Goal: Information Seeking & Learning: Compare options

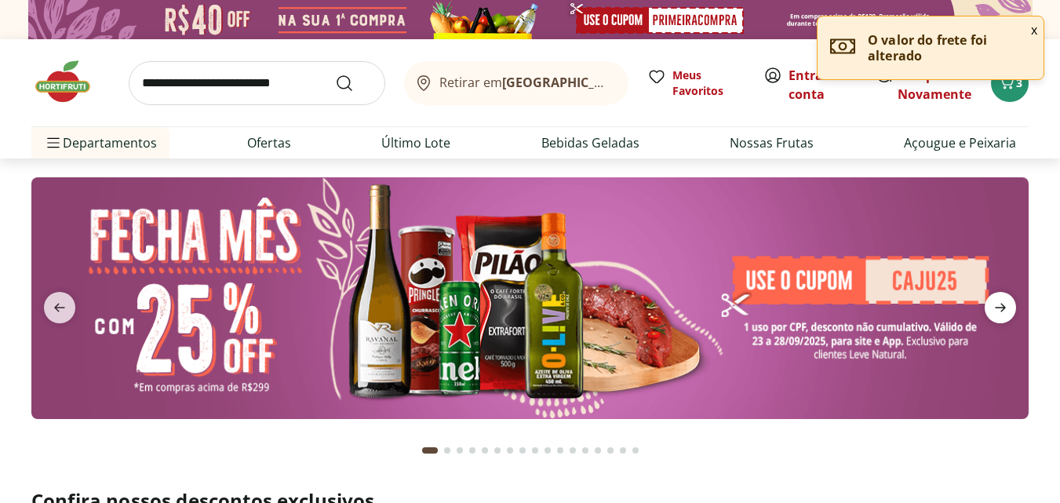
click at [1000, 308] on icon "next" at bounding box center [1000, 308] width 11 height 9
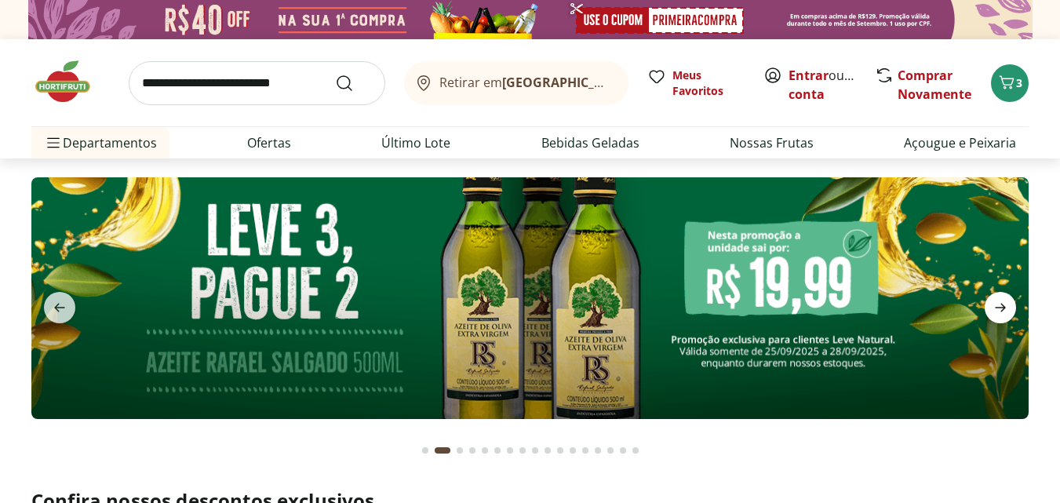
click at [1006, 311] on icon "next" at bounding box center [1000, 307] width 19 height 19
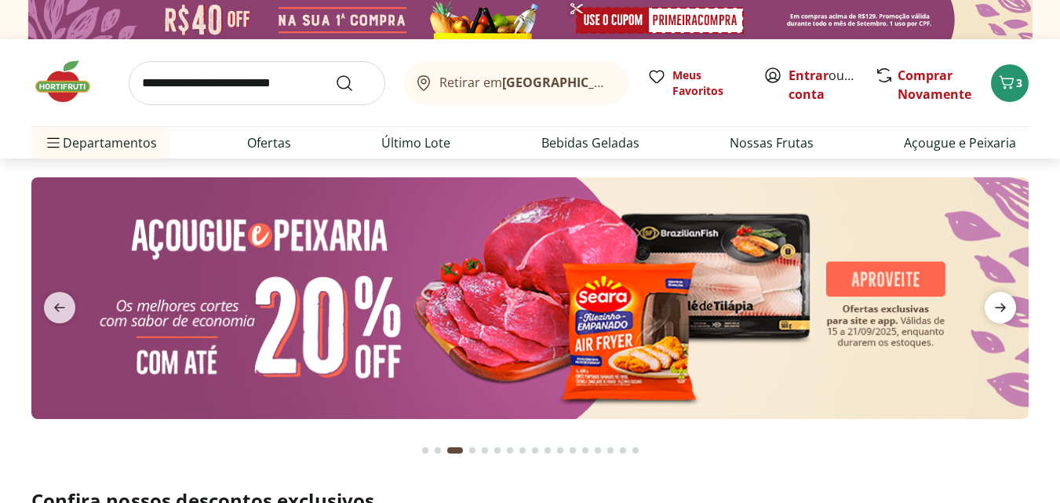
click at [1006, 311] on icon "next" at bounding box center [1000, 307] width 19 height 19
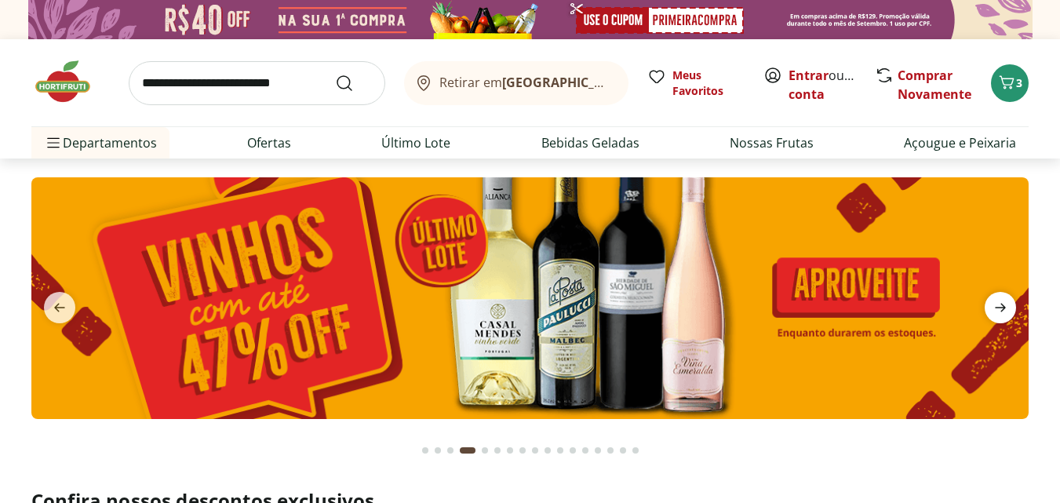
click at [1006, 311] on icon "next" at bounding box center [1000, 307] width 19 height 19
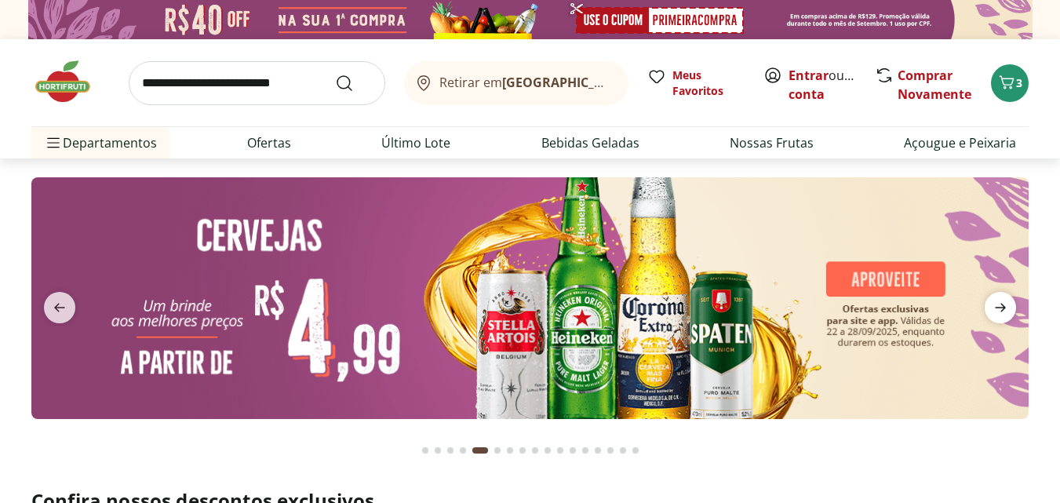
click at [1006, 311] on icon "next" at bounding box center [1000, 307] width 19 height 19
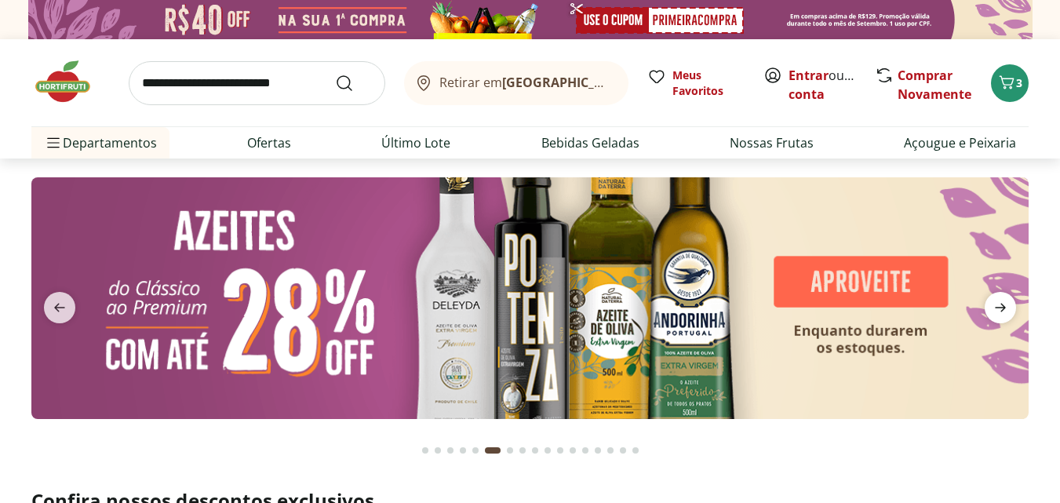
click at [1006, 311] on icon "next" at bounding box center [1000, 307] width 19 height 19
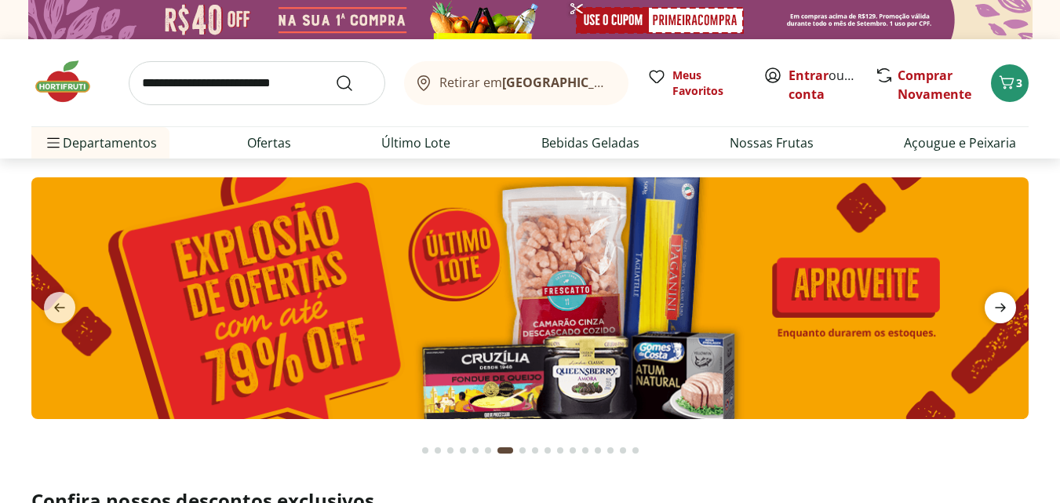
click at [1006, 311] on icon "next" at bounding box center [1000, 307] width 19 height 19
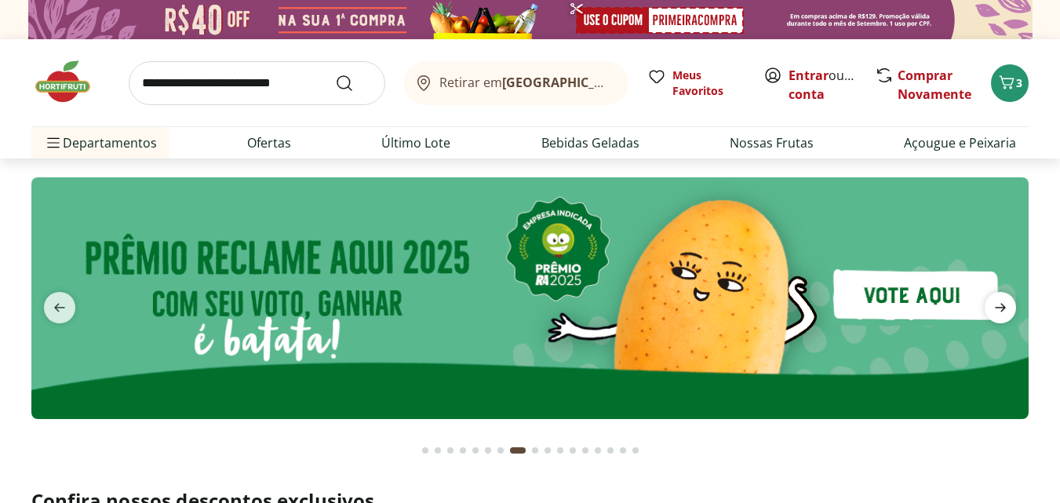
click at [1006, 311] on icon "next" at bounding box center [1000, 307] width 19 height 19
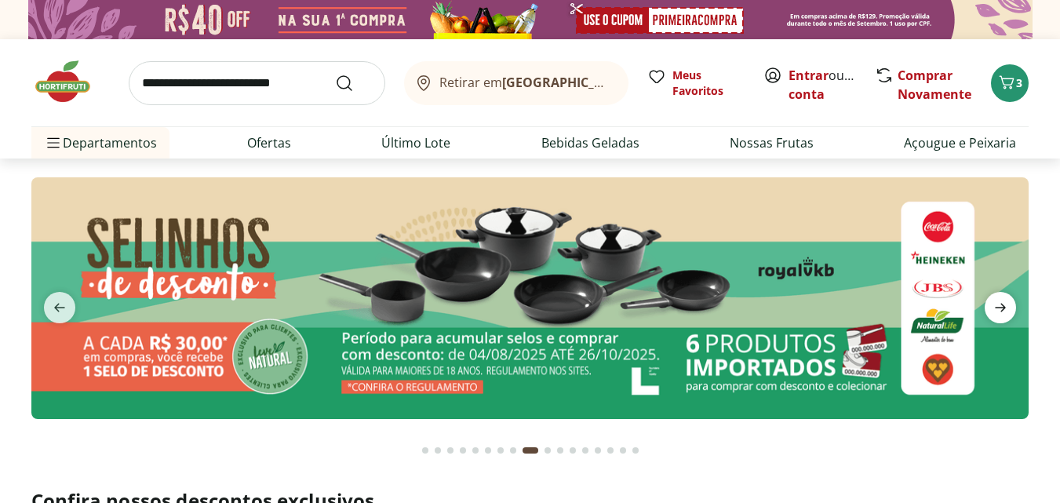
click at [1002, 307] on icon "next" at bounding box center [1000, 307] width 19 height 19
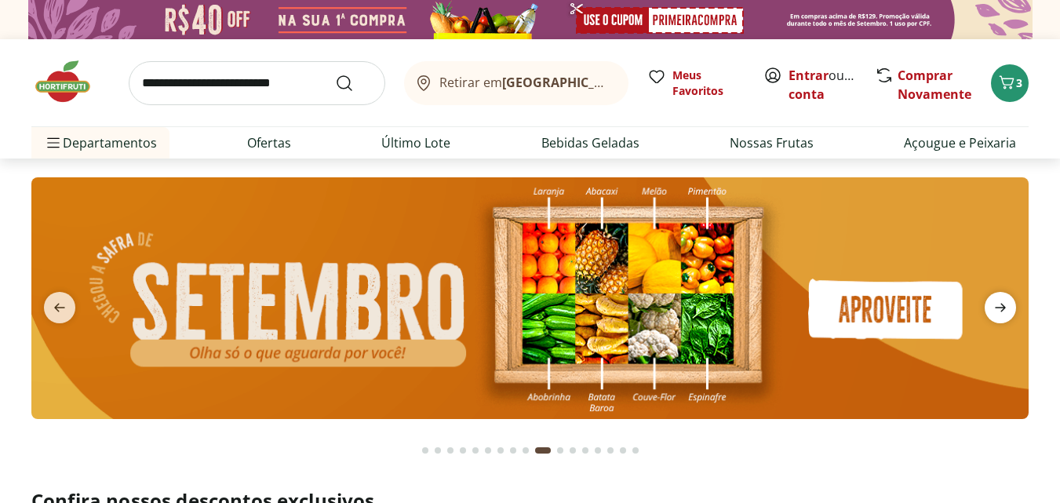
click at [1002, 307] on icon "next" at bounding box center [1000, 307] width 19 height 19
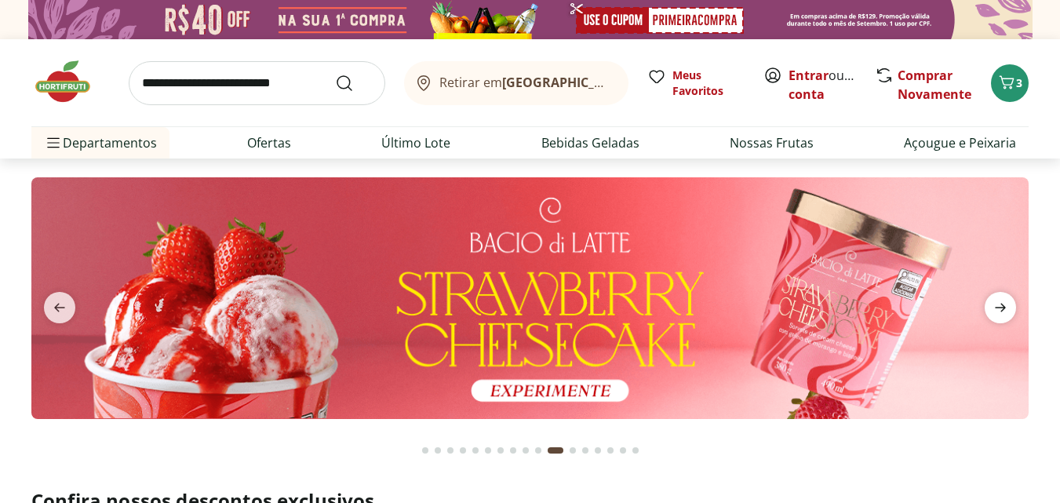
click at [999, 307] on icon "next" at bounding box center [1000, 307] width 19 height 19
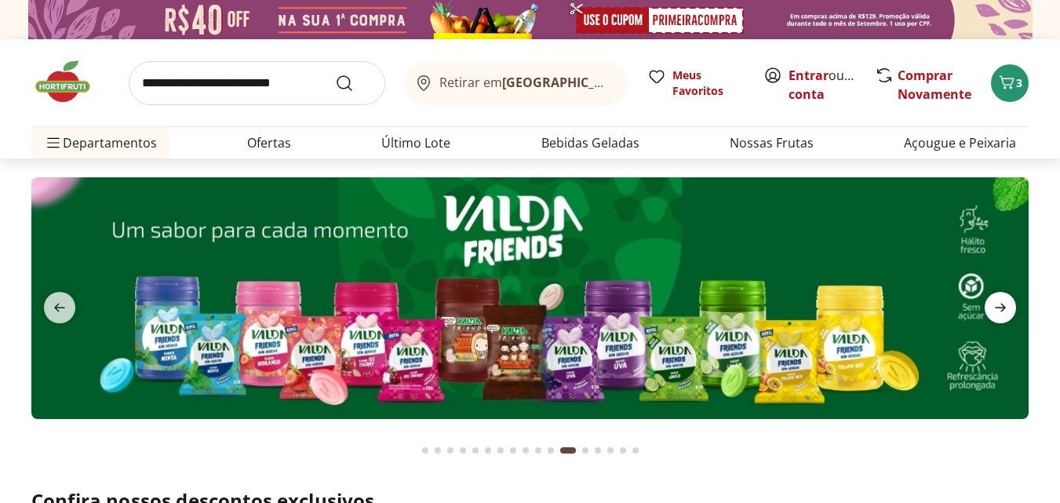
click at [999, 307] on icon "next" at bounding box center [1000, 307] width 19 height 19
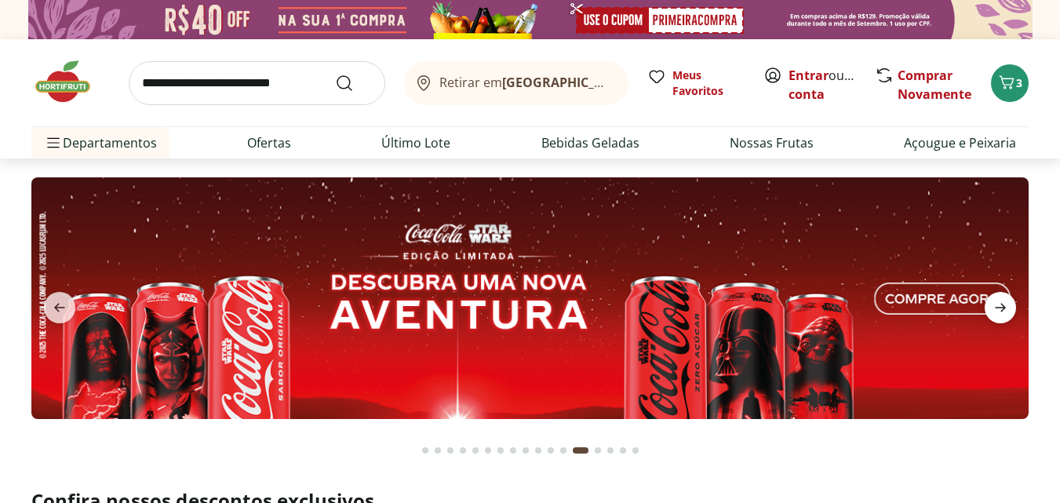
click at [994, 307] on icon "next" at bounding box center [1000, 307] width 19 height 19
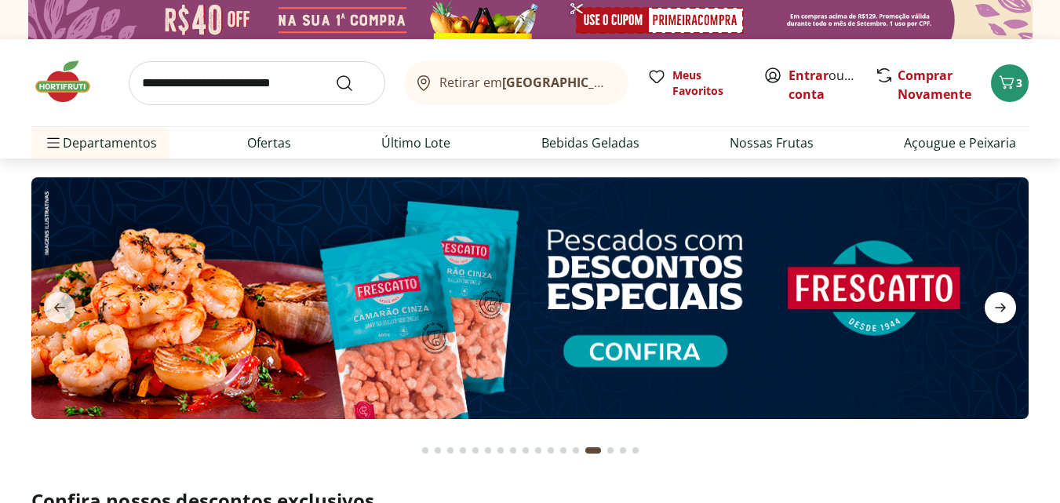
click at [999, 309] on icon "next" at bounding box center [1000, 307] width 19 height 19
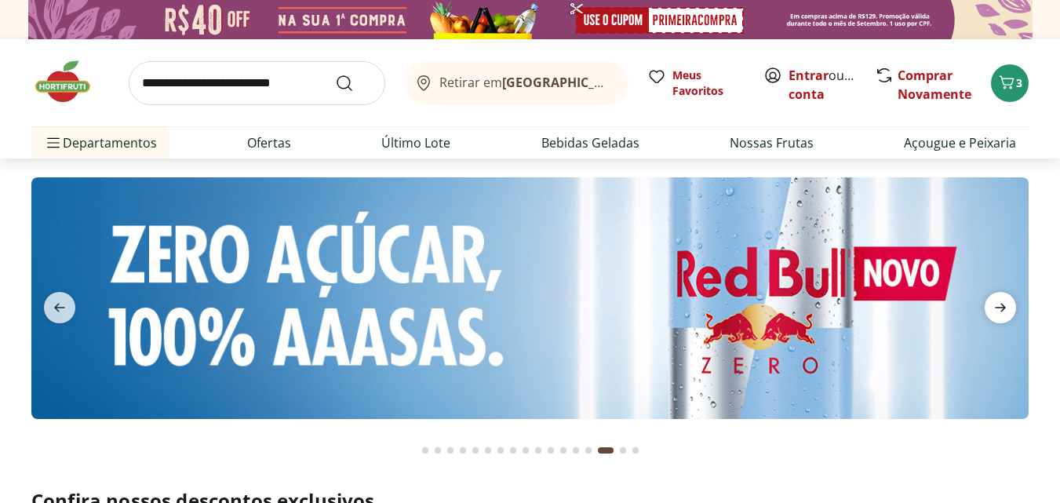
click at [999, 309] on icon "next" at bounding box center [1000, 307] width 19 height 19
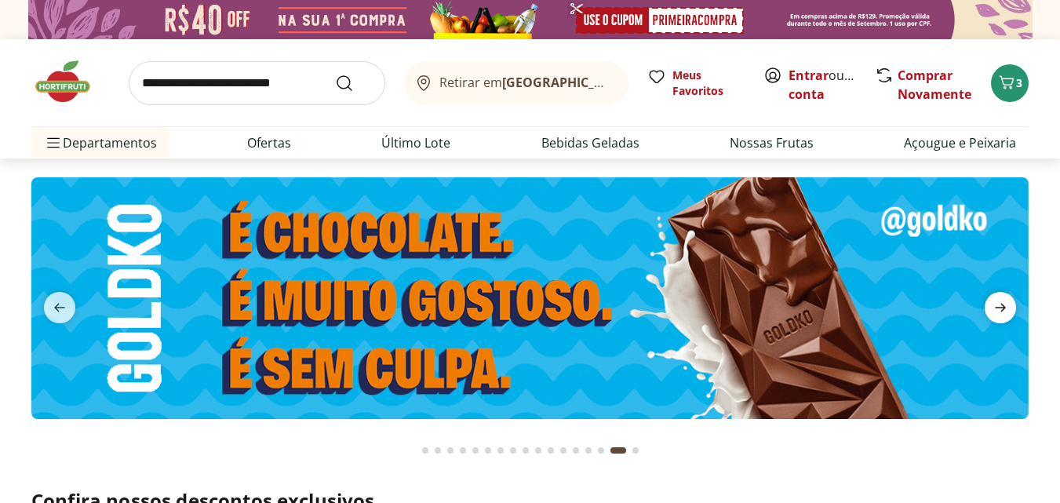
click at [999, 309] on icon "next" at bounding box center [1000, 307] width 19 height 19
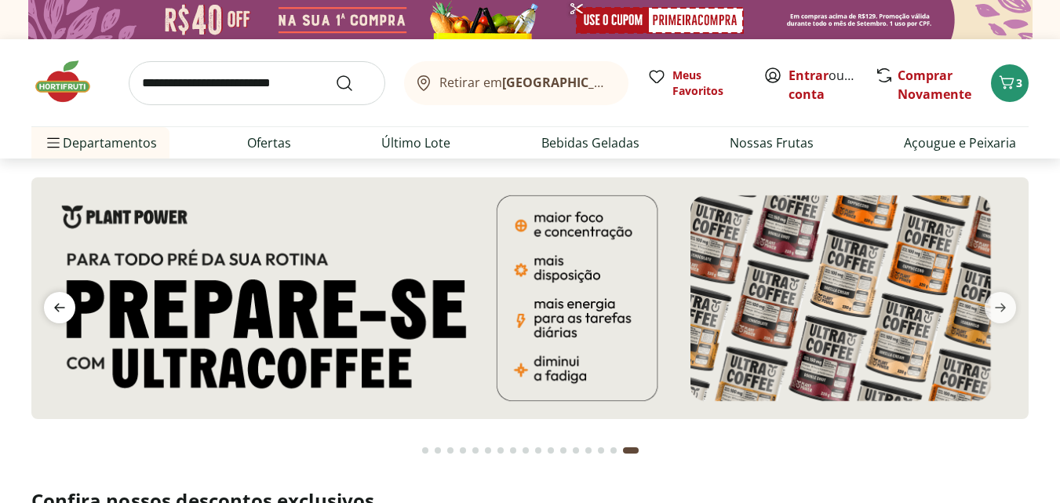
click at [57, 308] on icon "previous" at bounding box center [59, 308] width 11 height 9
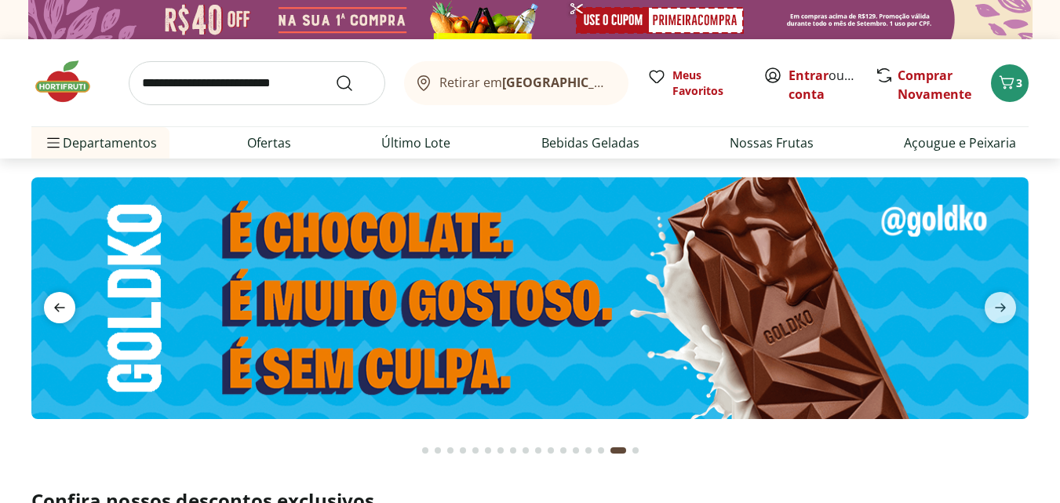
click at [57, 308] on icon "previous" at bounding box center [59, 308] width 11 height 9
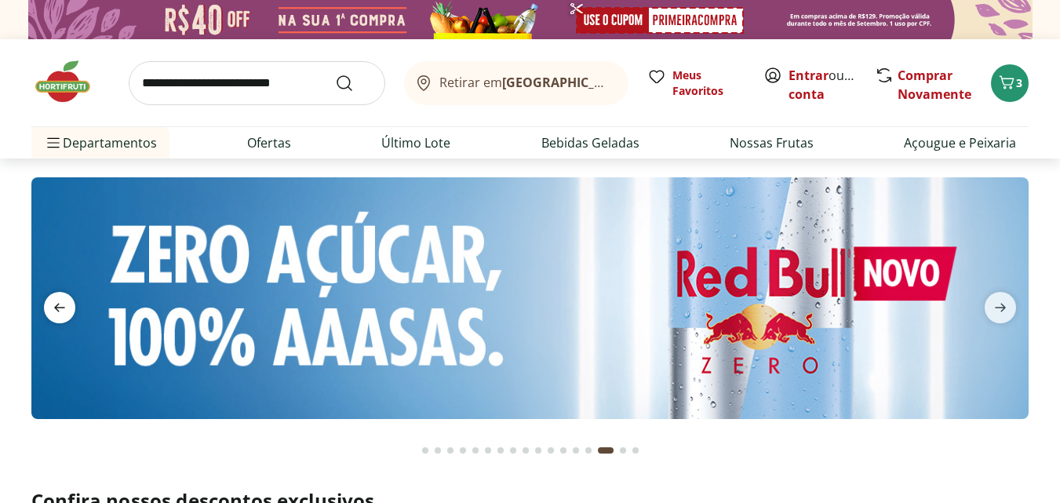
click at [57, 308] on icon "previous" at bounding box center [59, 308] width 11 height 9
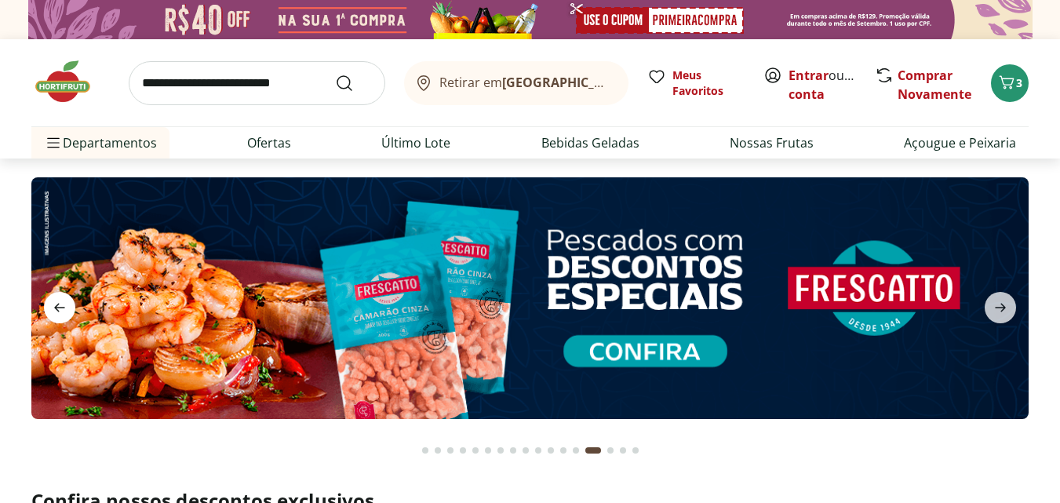
click at [57, 308] on icon "previous" at bounding box center [59, 308] width 11 height 9
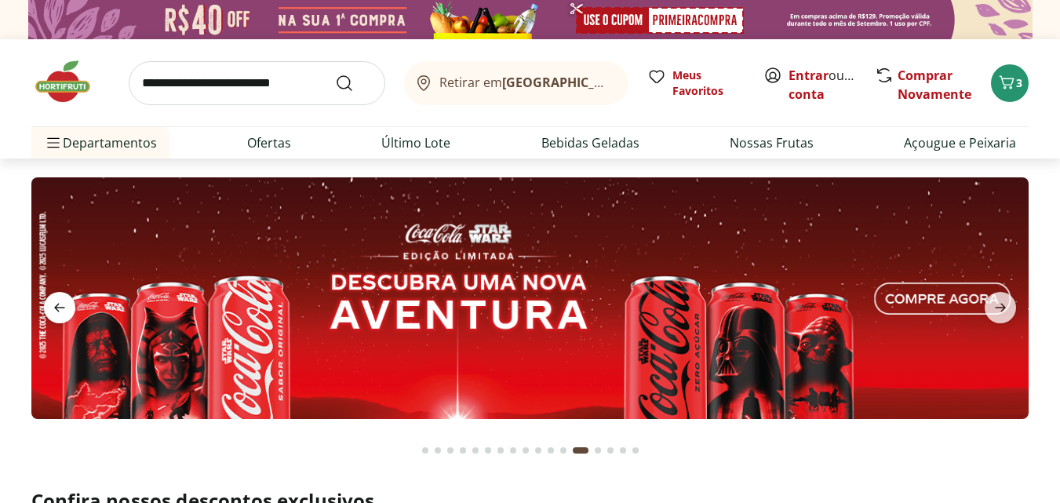
click at [60, 308] on icon "previous" at bounding box center [59, 308] width 11 height 9
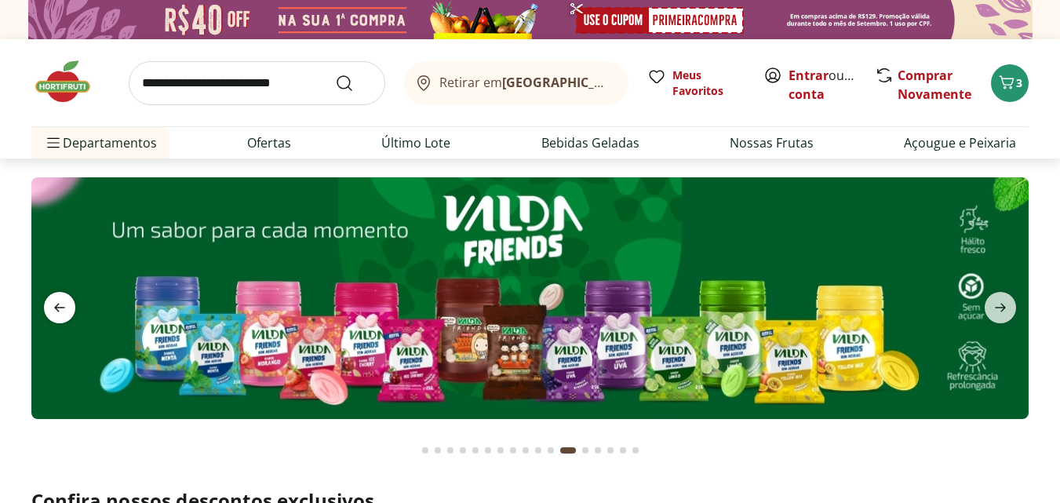
click at [60, 308] on icon "previous" at bounding box center [59, 308] width 11 height 9
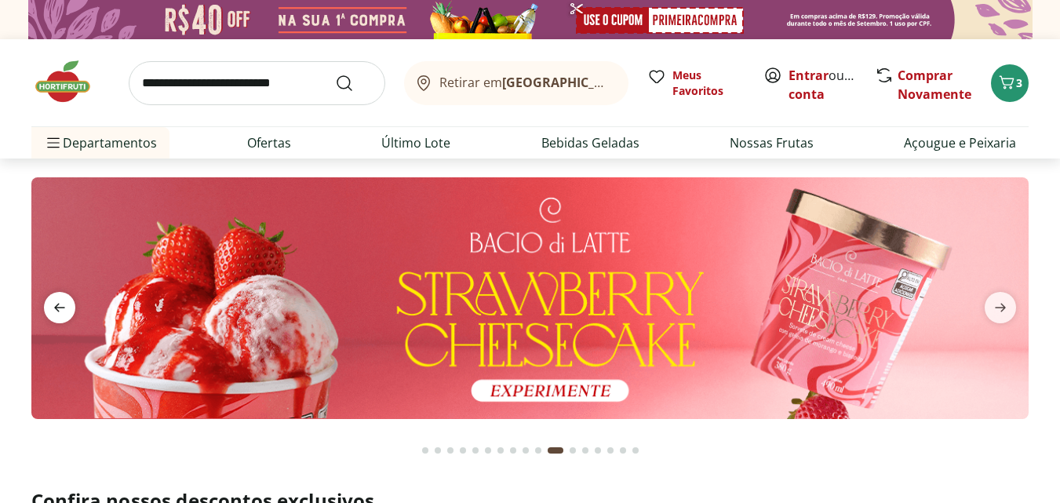
click at [59, 309] on icon "previous" at bounding box center [59, 307] width 19 height 19
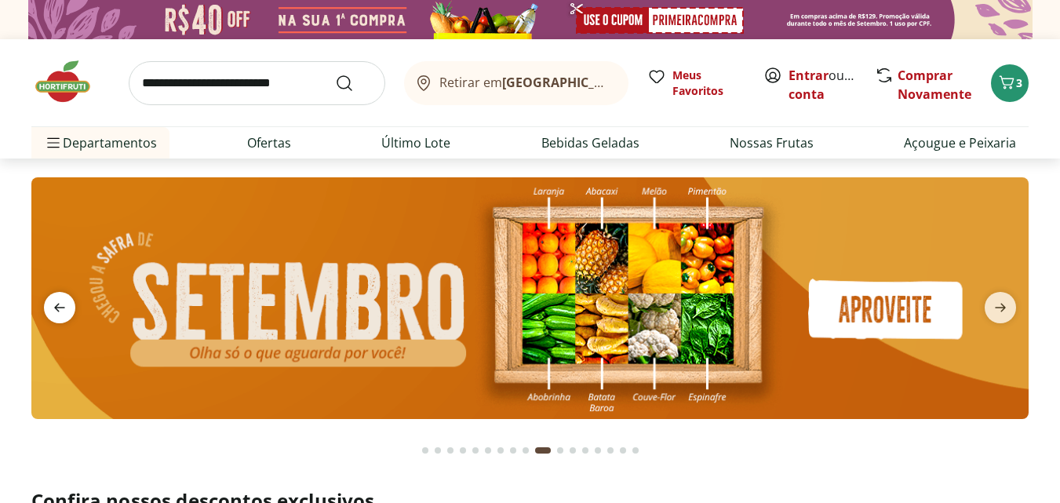
click at [59, 309] on icon "previous" at bounding box center [59, 307] width 19 height 19
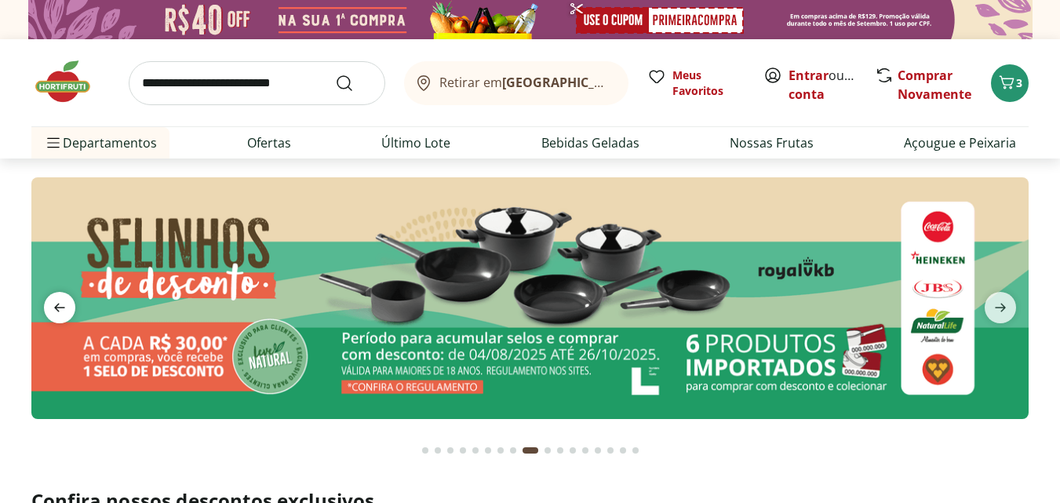
click at [59, 309] on icon "previous" at bounding box center [59, 307] width 19 height 19
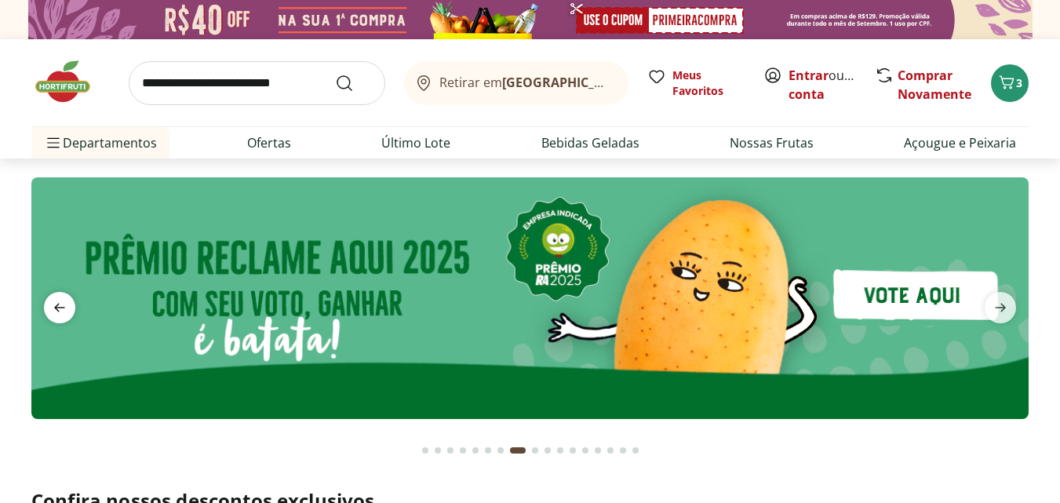
click at [59, 309] on icon "previous" at bounding box center [59, 307] width 19 height 19
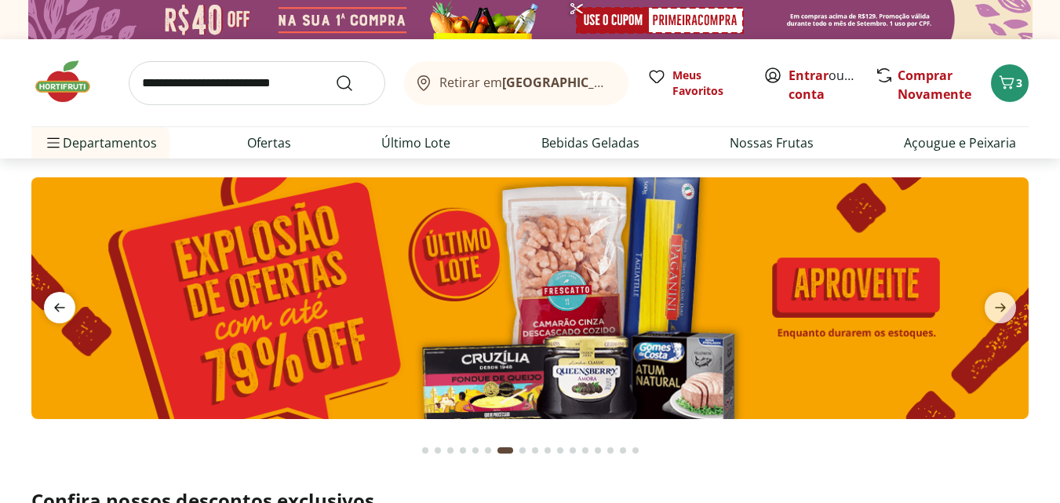
click at [59, 309] on icon "previous" at bounding box center [59, 307] width 19 height 19
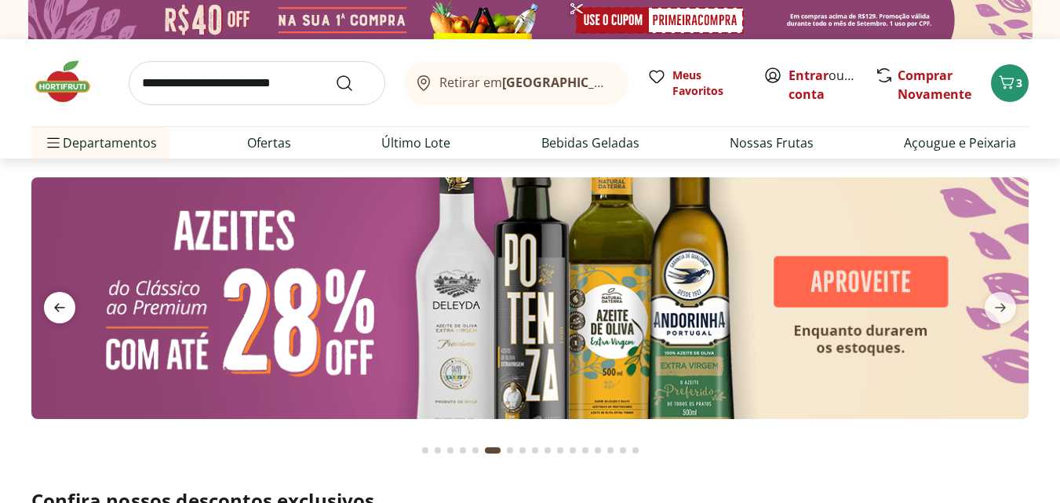
click at [59, 309] on icon "previous" at bounding box center [59, 307] width 19 height 19
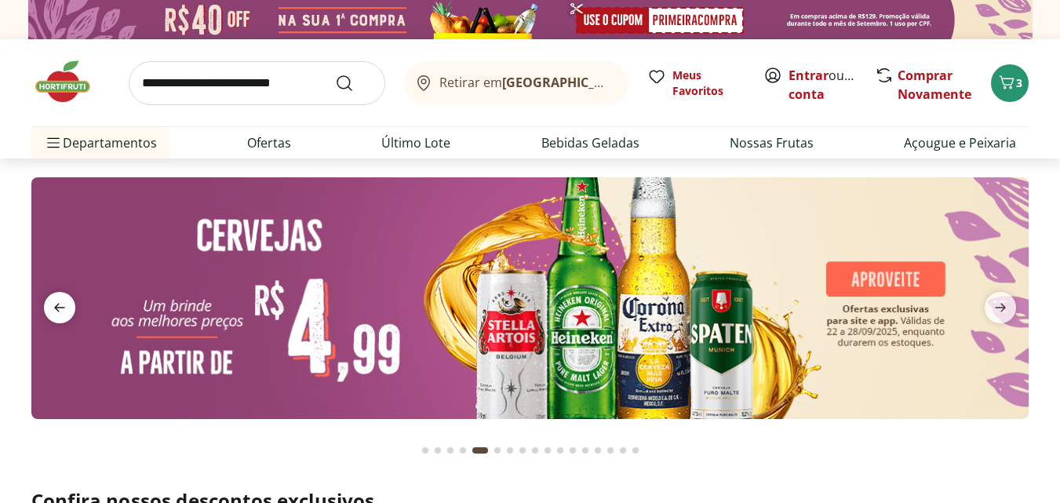
click at [59, 309] on icon "previous" at bounding box center [59, 307] width 19 height 19
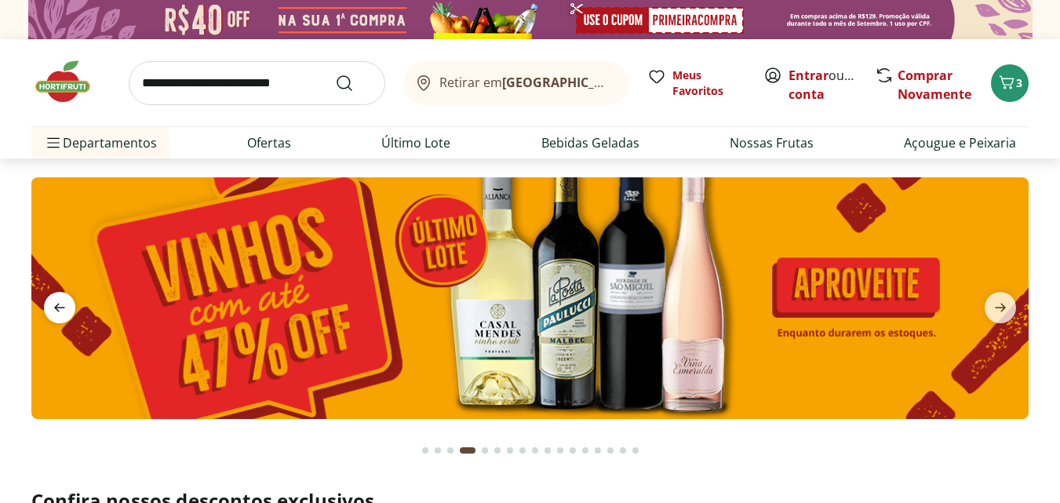
click at [59, 309] on icon "previous" at bounding box center [59, 307] width 19 height 19
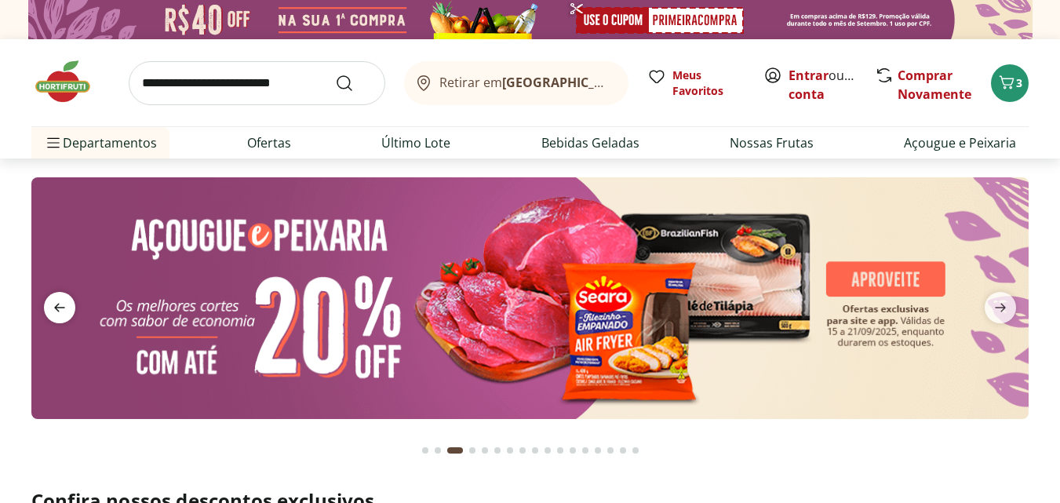
click at [59, 309] on icon "previous" at bounding box center [59, 307] width 19 height 19
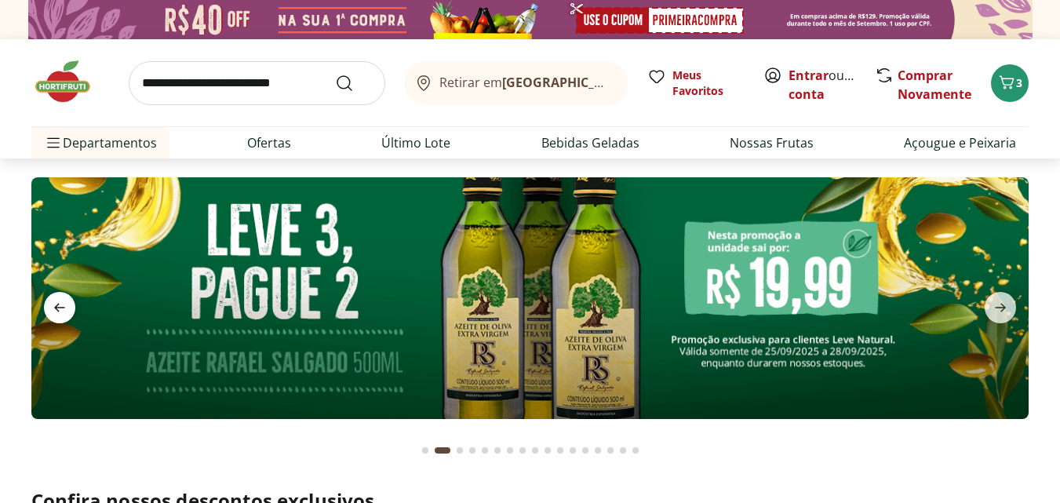
click at [59, 309] on icon "previous" at bounding box center [59, 307] width 19 height 19
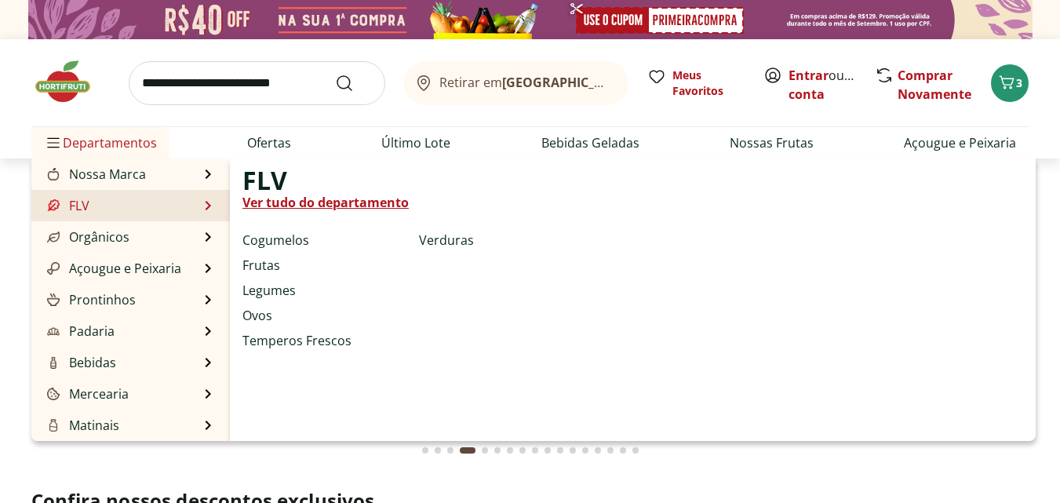
click at [294, 199] on link "Ver tudo do departamento" at bounding box center [325, 202] width 166 height 19
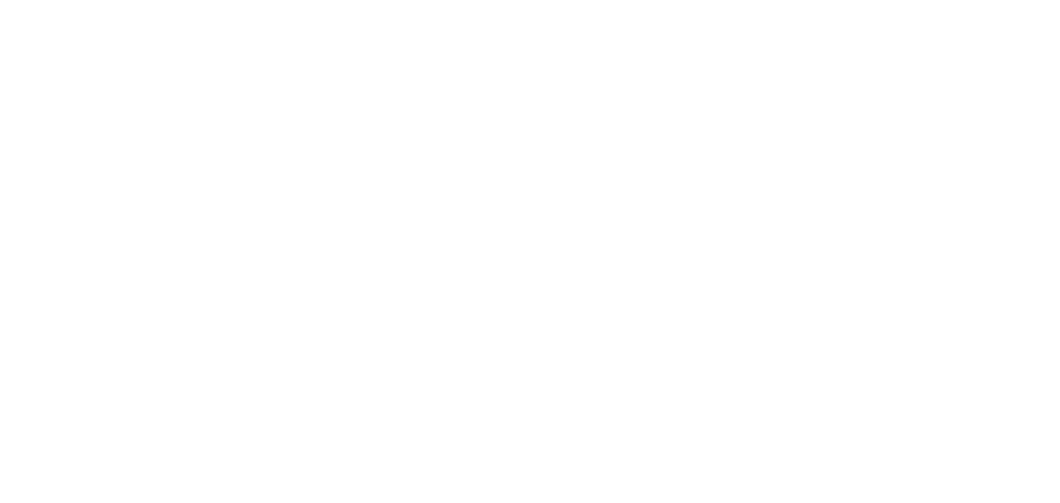
select select "**********"
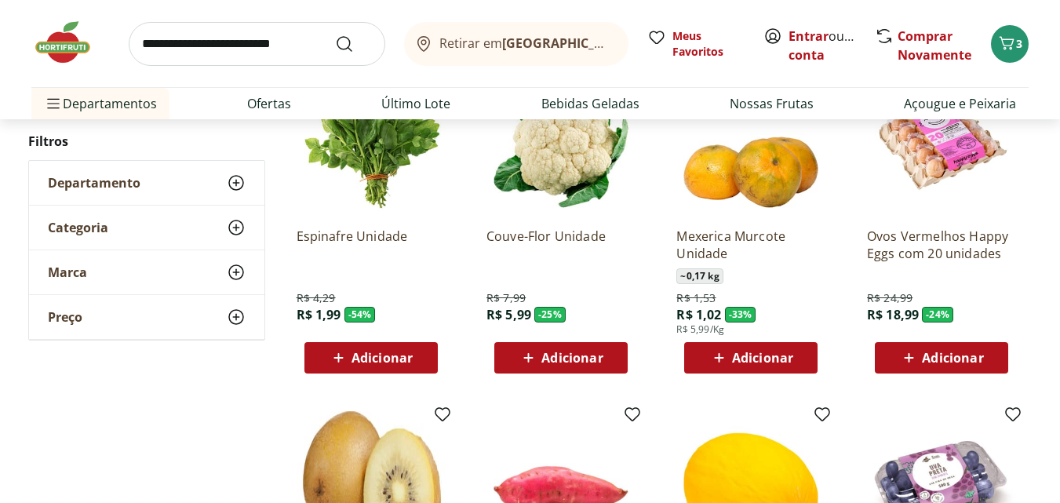
scroll to position [392, 0]
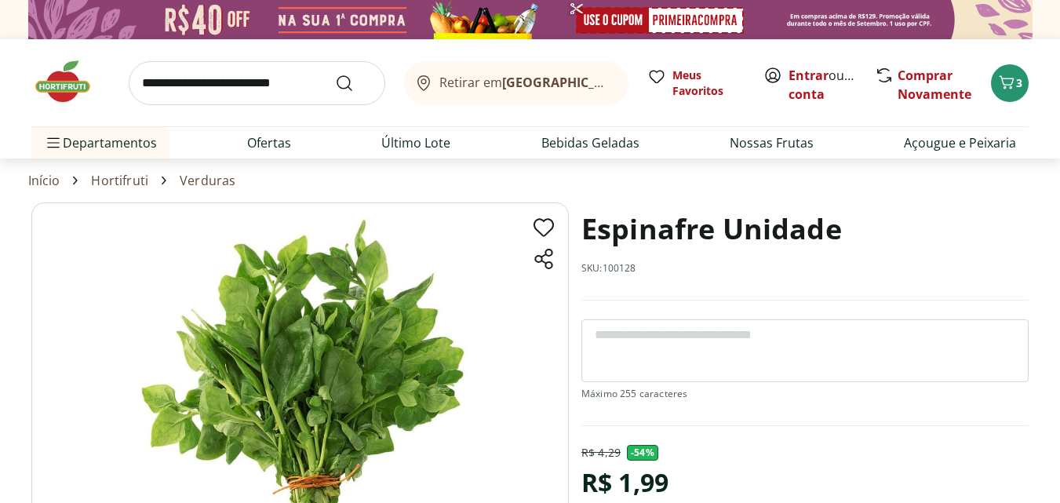
click at [613, 231] on h1 "Espinafre Unidade" at bounding box center [711, 228] width 260 height 53
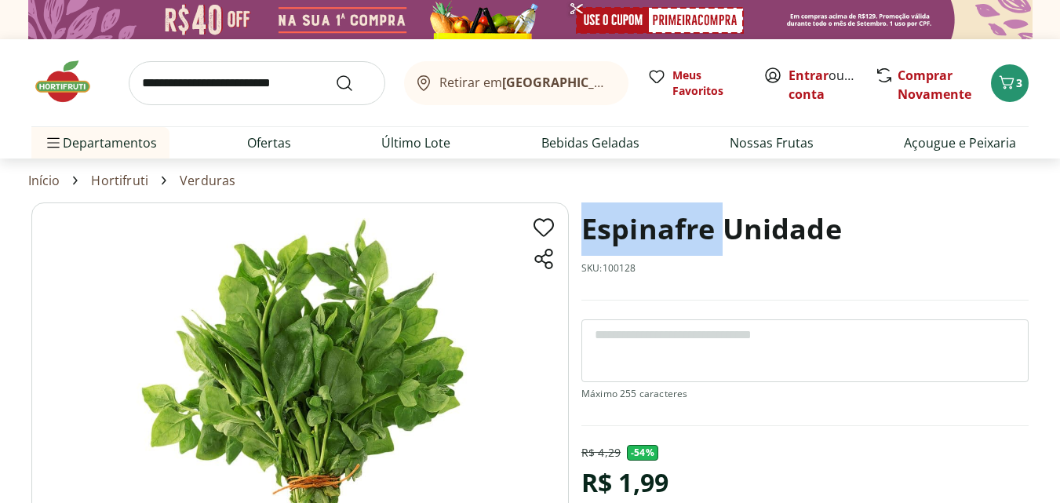
click at [613, 231] on h1 "Espinafre Unidade" at bounding box center [711, 228] width 260 height 53
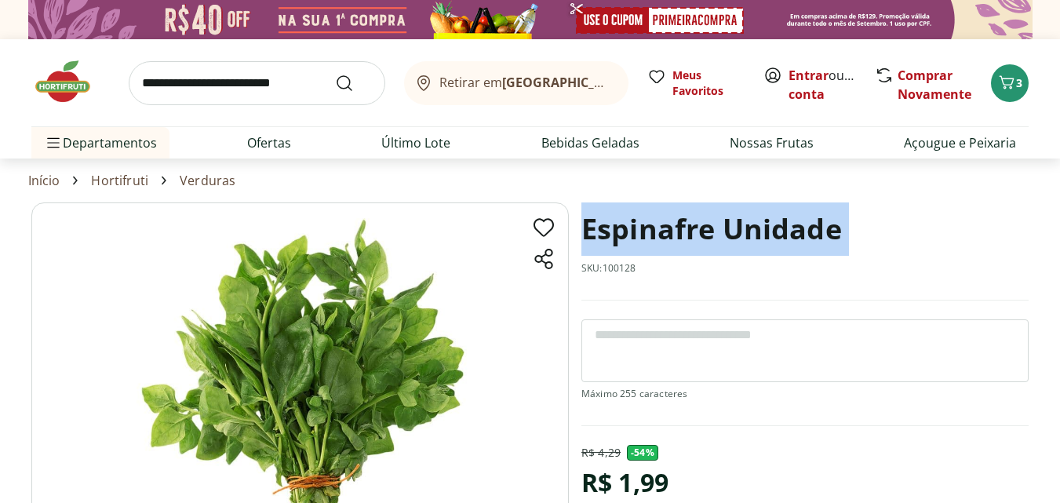
click at [613, 231] on h1 "Espinafre Unidade" at bounding box center [711, 228] width 260 height 53
click at [623, 227] on h1 "Espinafre Unidade" at bounding box center [711, 228] width 260 height 53
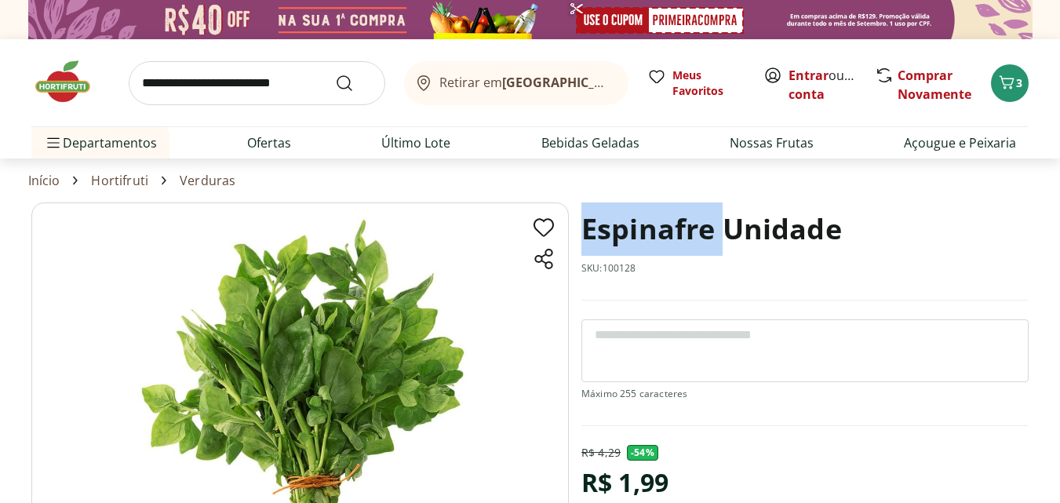
click at [623, 226] on h1 "Espinafre Unidade" at bounding box center [711, 228] width 260 height 53
click at [628, 230] on h1 "Espinafre Unidade" at bounding box center [711, 228] width 260 height 53
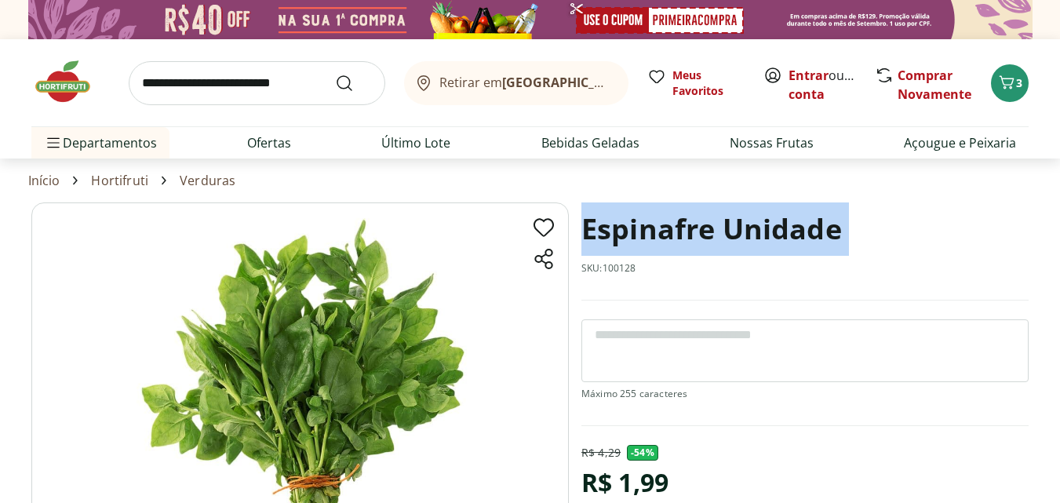
click at [628, 230] on h1 "Espinafre Unidade" at bounding box center [711, 228] width 260 height 53
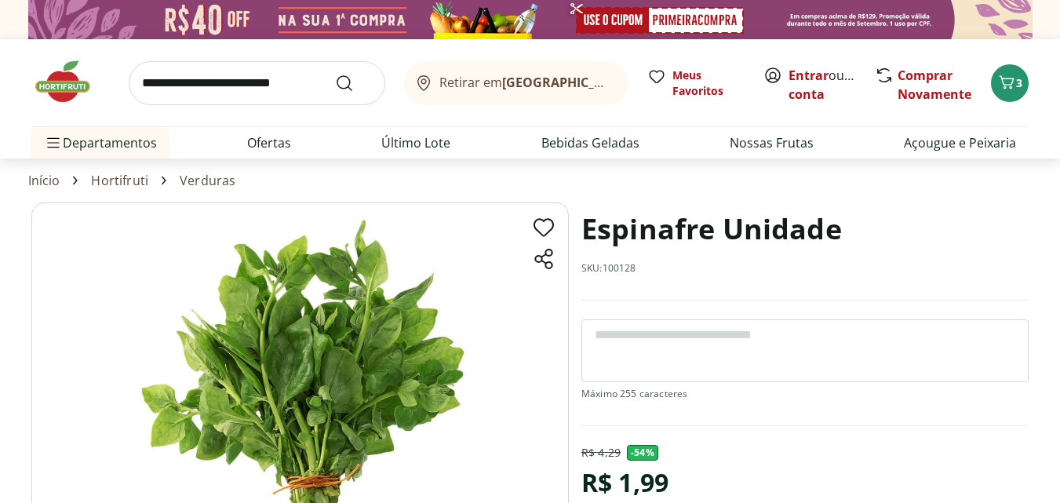
click at [614, 481] on div "R$ 1,99" at bounding box center [624, 482] width 87 height 44
click at [613, 480] on div "R$ 1,99" at bounding box center [624, 482] width 87 height 44
click at [610, 480] on div "R$ 1,99" at bounding box center [624, 482] width 87 height 44
click at [617, 478] on div "R$ 1,99" at bounding box center [624, 482] width 87 height 44
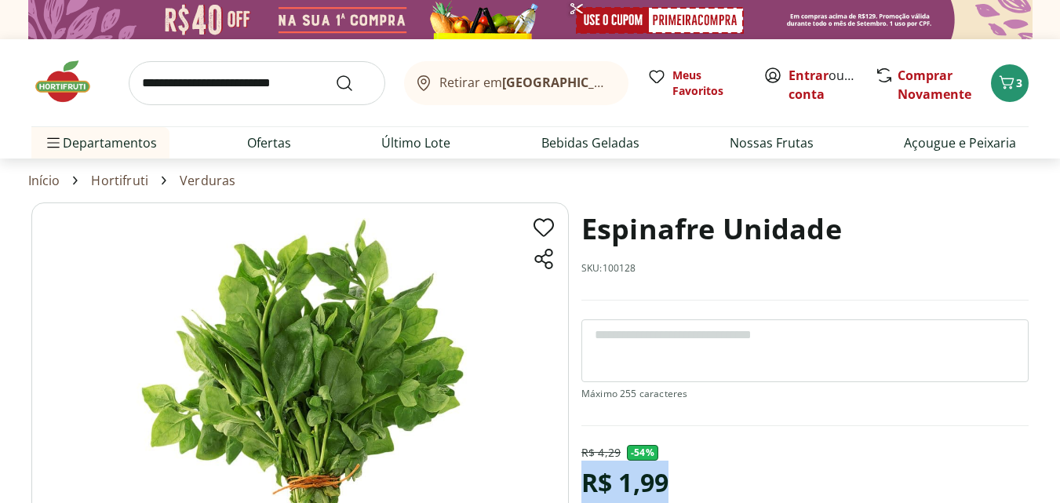
click at [617, 478] on div "R$ 1,99" at bounding box center [624, 482] width 87 height 44
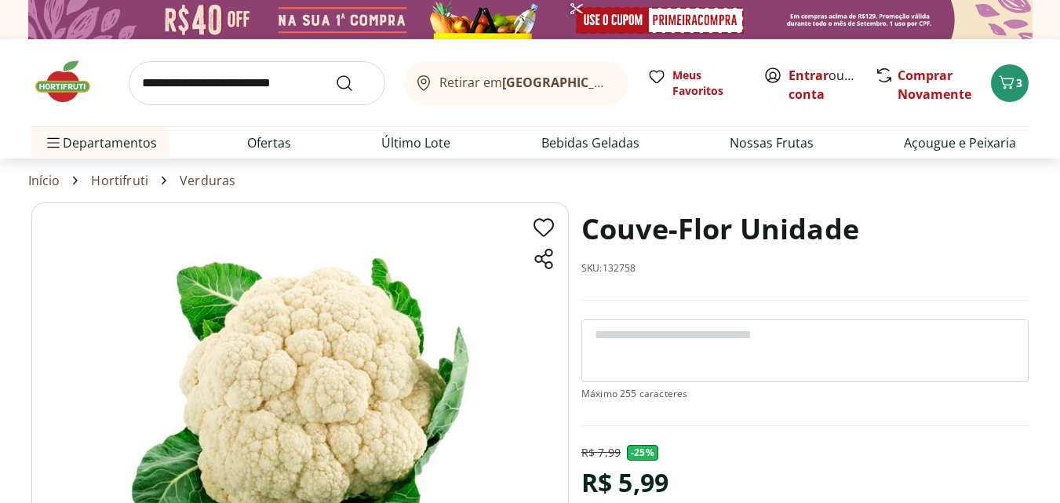
click at [646, 237] on h1 "Couve-Flor Unidade" at bounding box center [720, 228] width 278 height 53
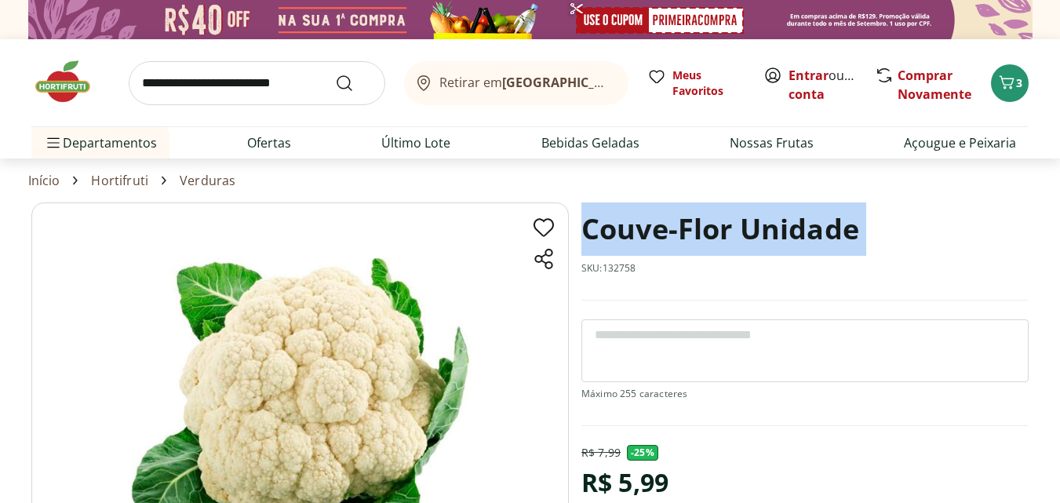
click at [646, 237] on h1 "Couve-Flor Unidade" at bounding box center [720, 228] width 278 height 53
copy h1 "Couve-Flor Unidade"
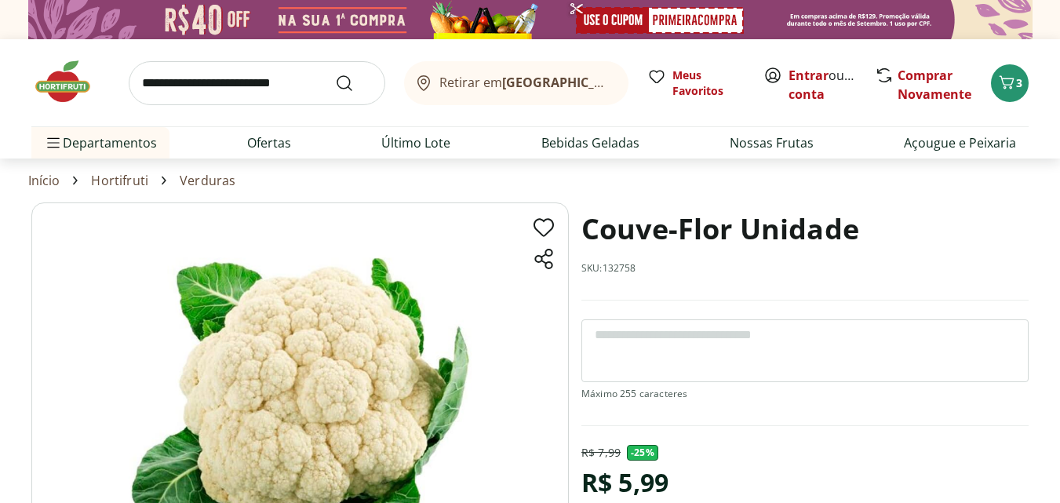
click at [608, 471] on div "R$ 5,99" at bounding box center [624, 482] width 87 height 44
click at [609, 473] on div "R$ 5,99" at bounding box center [624, 482] width 87 height 44
copy div "R$ 5,99"
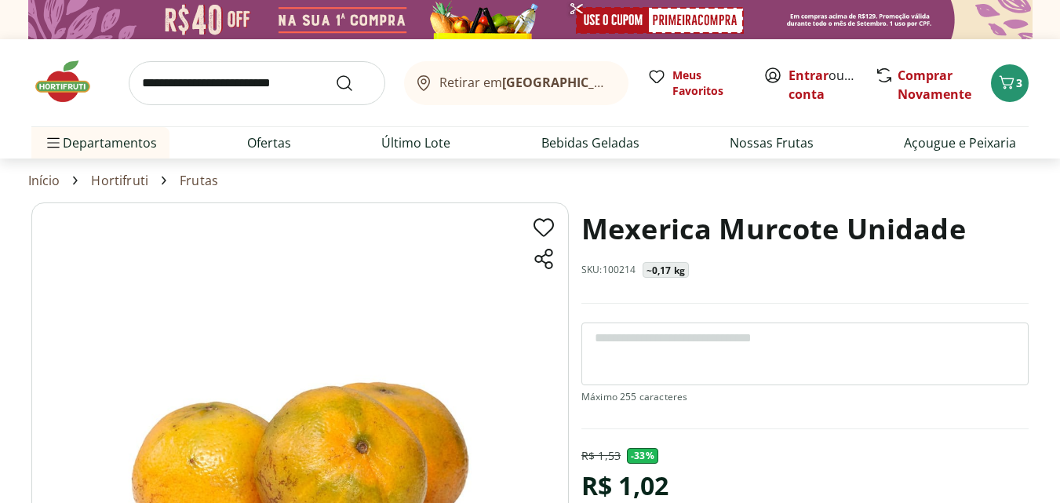
click at [655, 228] on h1 "Mexerica Murcote Unidade" at bounding box center [773, 228] width 384 height 53
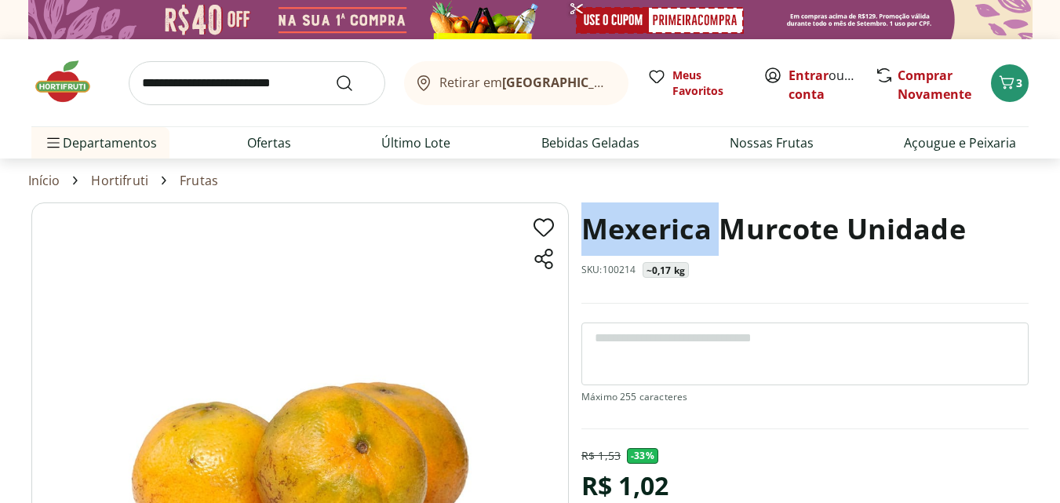
click at [655, 228] on h1 "Mexerica Murcote Unidade" at bounding box center [773, 228] width 384 height 53
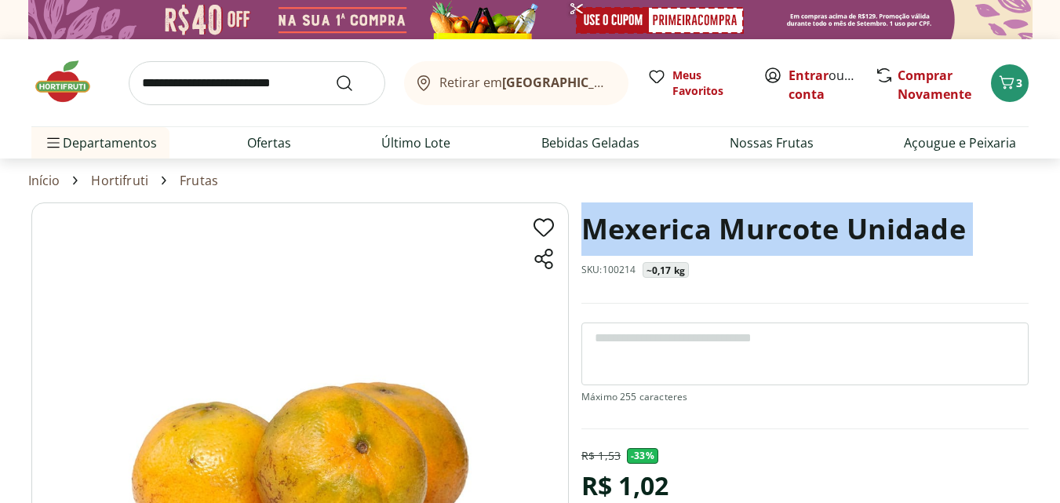
click at [655, 228] on h1 "Mexerica Murcote Unidade" at bounding box center [773, 228] width 384 height 53
copy h1 "Mexerica Murcote Unidade"
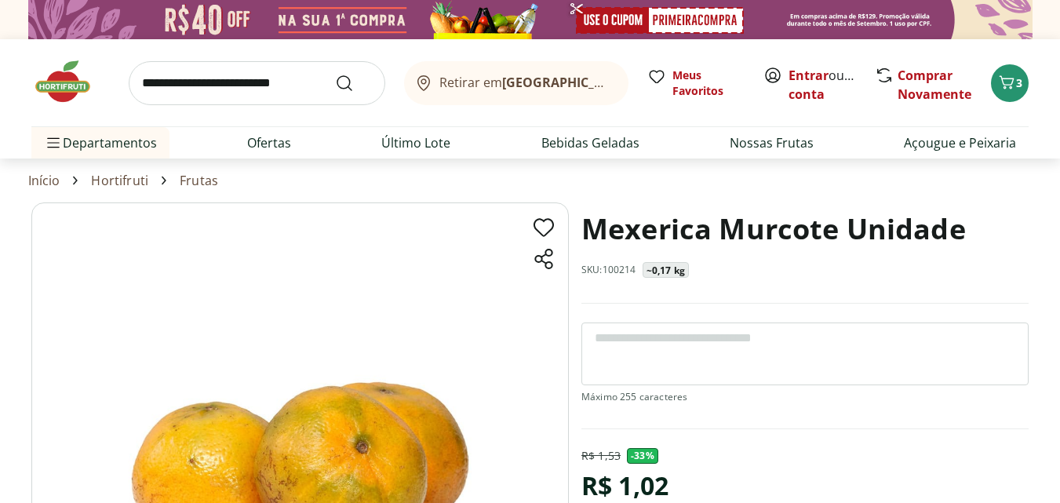
click at [620, 480] on div "R$ 1,02" at bounding box center [624, 486] width 87 height 44
copy div "R$ 1,02"
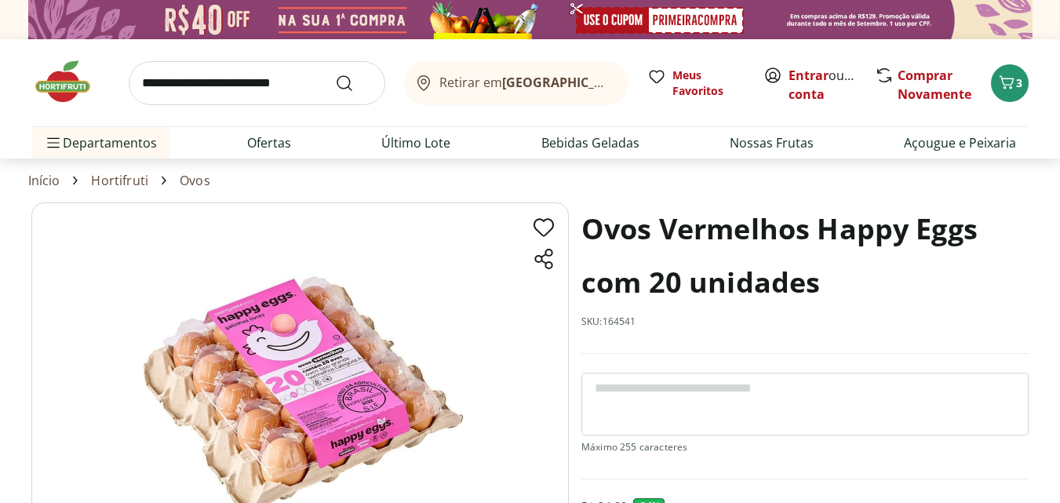
click at [659, 227] on h1 "Ovos Vermelhos Happy Eggs com 20 unidades" at bounding box center [804, 255] width 447 height 107
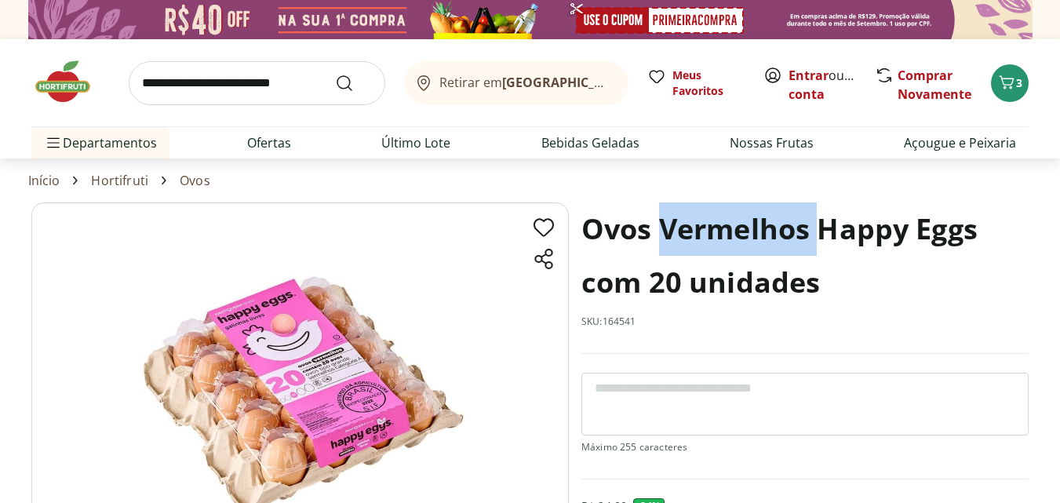
click at [659, 227] on h1 "Ovos Vermelhos Happy Eggs com 20 unidades" at bounding box center [804, 255] width 447 height 107
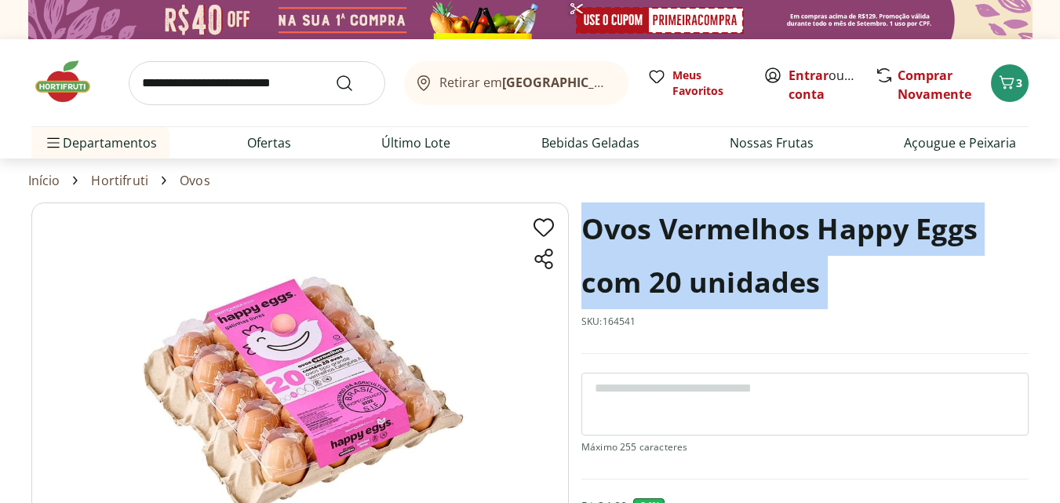
click at [659, 227] on h1 "Ovos Vermelhos Happy Eggs com 20 unidades" at bounding box center [804, 255] width 447 height 107
copy h1 "Ovos Vermelhos Happy Eggs com 20 unidades"
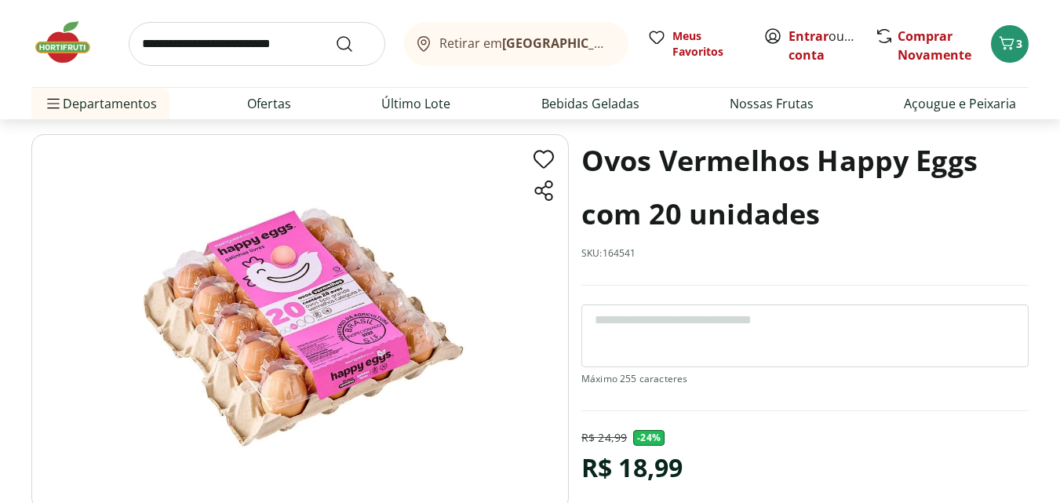
scroll to position [78, 0]
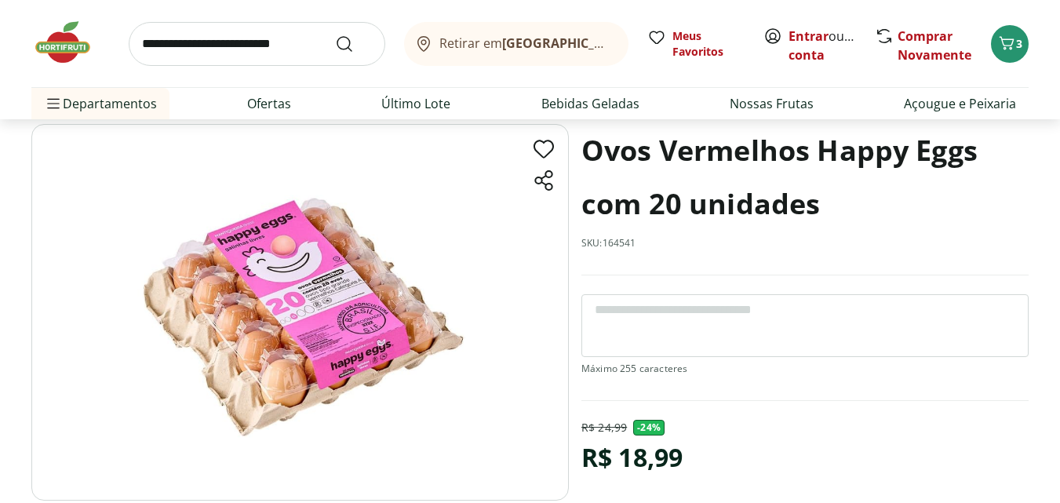
click at [632, 454] on div "R$ 18,99" at bounding box center [631, 457] width 101 height 44
click at [634, 453] on div "R$ 18,99" at bounding box center [631, 457] width 101 height 44
copy div "R$ 18,99"
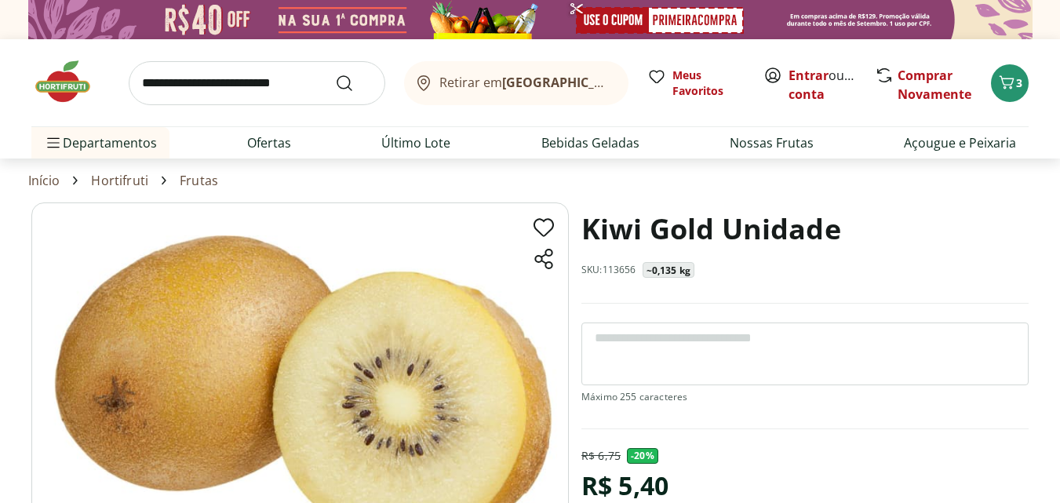
click at [618, 233] on h1 "Kiwi Gold Unidade" at bounding box center [711, 228] width 260 height 53
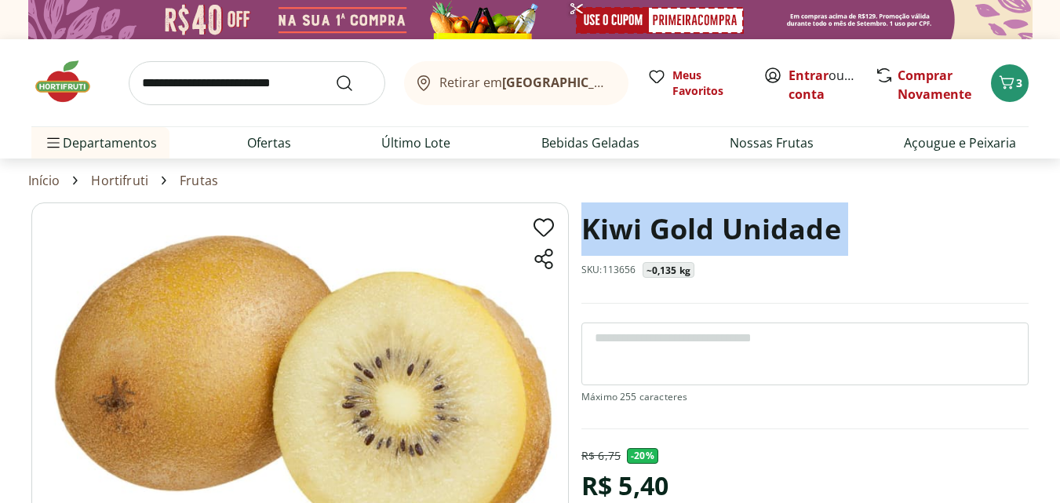
click at [618, 233] on h1 "Kiwi Gold Unidade" at bounding box center [711, 228] width 260 height 53
copy h1 "Kiwi Gold Unidade"
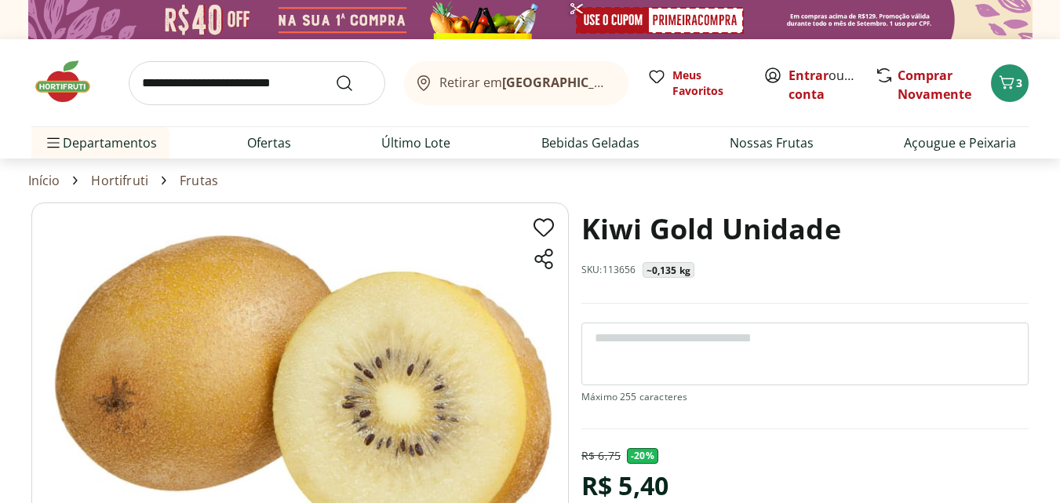
click at [661, 222] on h1 "Kiwi Gold Unidade" at bounding box center [711, 228] width 260 height 53
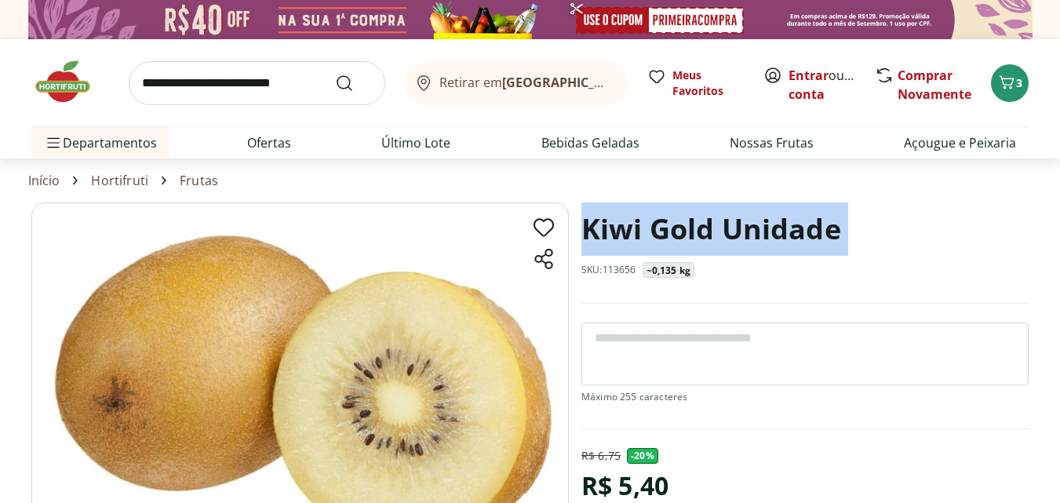
click at [661, 222] on h1 "Kiwi Gold Unidade" at bounding box center [711, 228] width 260 height 53
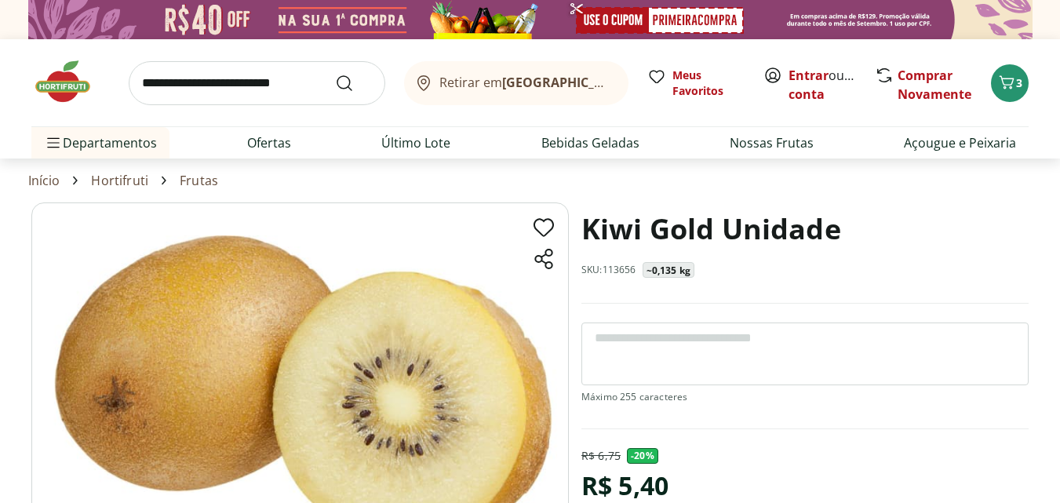
click at [635, 492] on div "R$ 5,40" at bounding box center [624, 486] width 87 height 44
copy div "R$ 5,40"
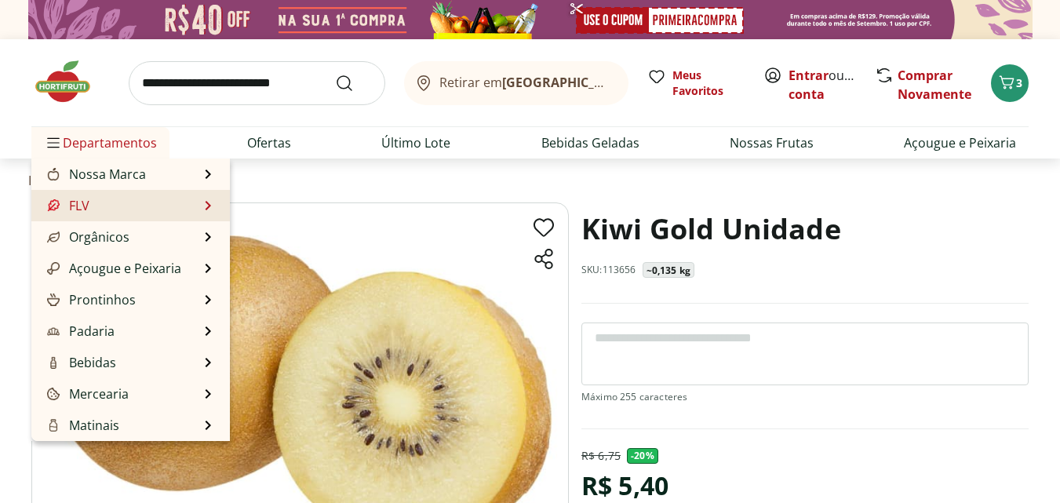
click at [97, 202] on li "FLV FLV Ver tudo do departamento Cogumelos Frutas Legumes Ovos Temperos Frescos…" at bounding box center [130, 205] width 198 height 31
click at [90, 203] on li "FLV FLV Ver tudo do departamento Cogumelos Frutas Legumes Ovos Temperos Frescos…" at bounding box center [130, 205] width 198 height 31
click at [198, 207] on li "FLV FLV Ver tudo do departamento Cogumelos Frutas Legumes Ovos Temperos Frescos…" at bounding box center [130, 205] width 198 height 31
click at [99, 143] on span "Departamentos" at bounding box center [100, 143] width 113 height 38
click at [91, 203] on li "FLV FLV Ver tudo do departamento Cogumelos Frutas Legumes Ovos Temperos Frescos…" at bounding box center [130, 205] width 198 height 31
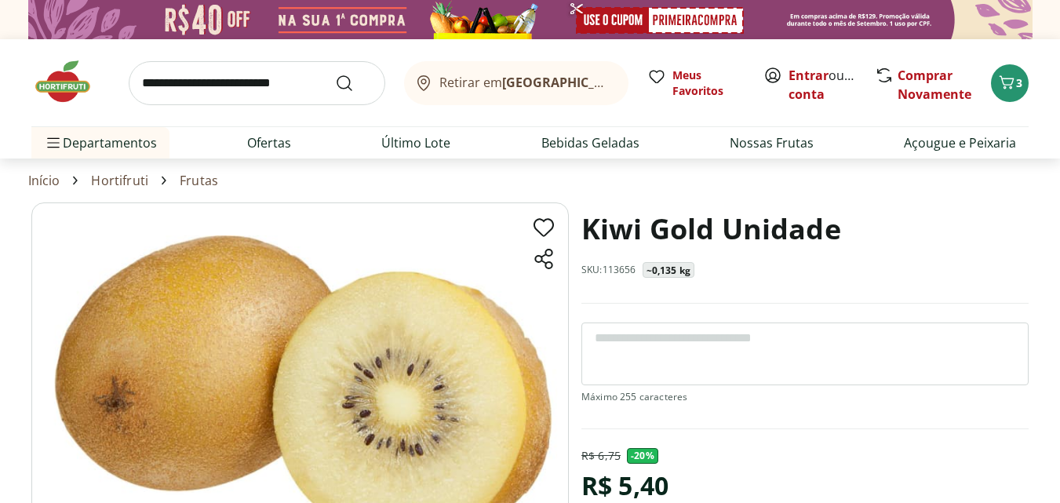
click at [43, 68] on img at bounding box center [70, 81] width 78 height 47
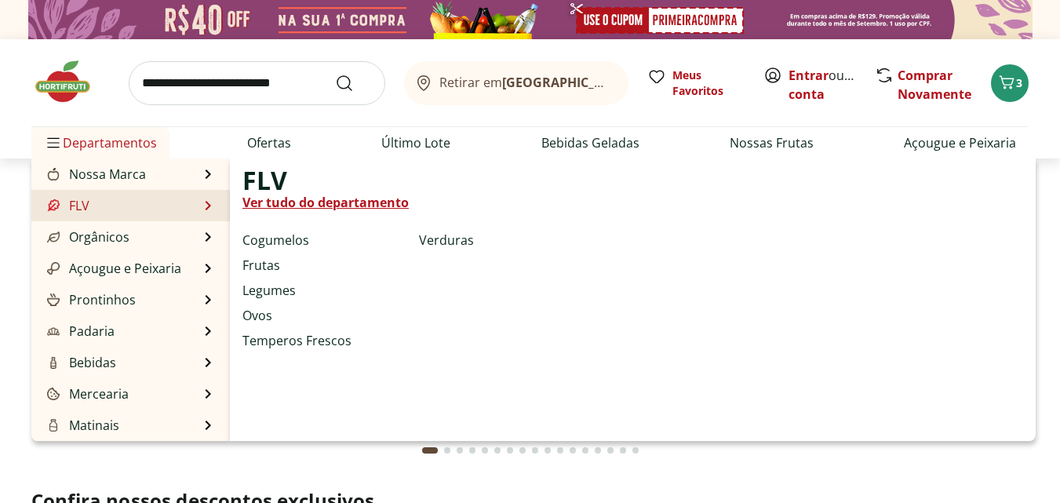
click at [315, 197] on link "Ver tudo do departamento" at bounding box center [325, 202] width 166 height 19
select select "**********"
